Goal: Information Seeking & Learning: Learn about a topic

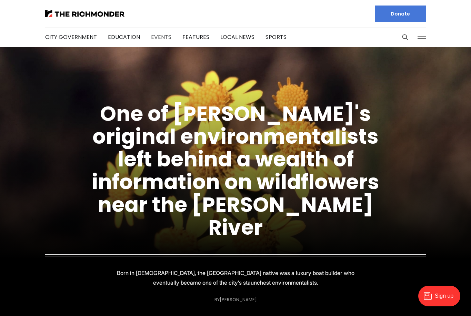
click at [159, 39] on link "Events" at bounding box center [161, 37] width 20 height 8
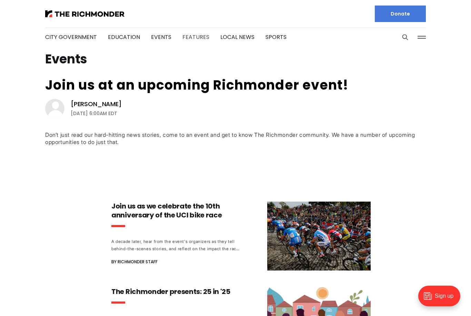
click at [200, 38] on link "Features" at bounding box center [195, 37] width 27 height 8
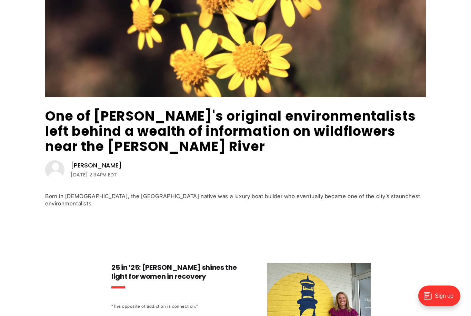
scroll to position [154, 0]
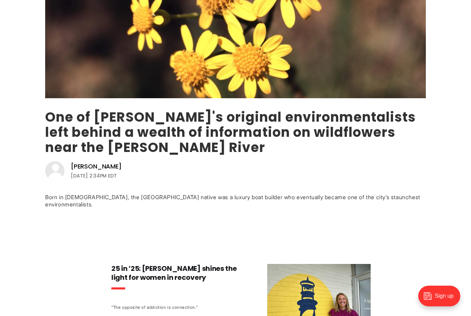
click at [373, 128] on link "One of [PERSON_NAME]'s original environmentalists left behind a wealth of infor…" at bounding box center [230, 132] width 370 height 49
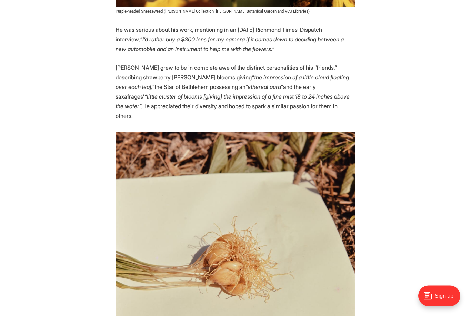
scroll to position [1439, 0]
